Goal: Entertainment & Leisure: Consume media (video, audio)

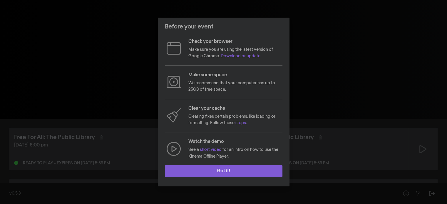
click at [277, 166] on button "Got it!" at bounding box center [224, 171] width 118 height 12
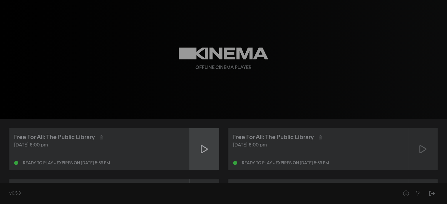
click at [207, 149] on icon at bounding box center [204, 149] width 7 height 8
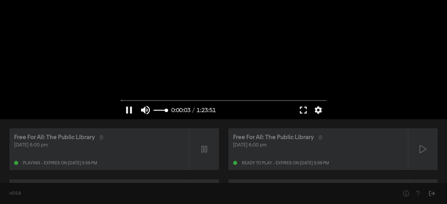
type input "3.14822"
type input "0.268421052631579"
type input "3.2741"
type input "0.268421052631579"
click at [158, 109] on input "Volume" at bounding box center [160, 111] width 15 height 4
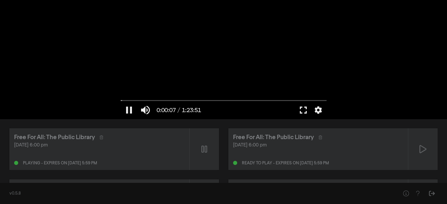
click at [302, 111] on button "fullscreen" at bounding box center [303, 110] width 16 height 18
click at [199, 69] on div at bounding box center [224, 59] width 212 height 119
drag, startPoint x: 121, startPoint y: 100, endPoint x: 115, endPoint y: 102, distance: 6.2
type input "0"
click at [121, 102] on input "Seek" at bounding box center [224, 101] width 206 height 4
